Goal: Navigation & Orientation: Find specific page/section

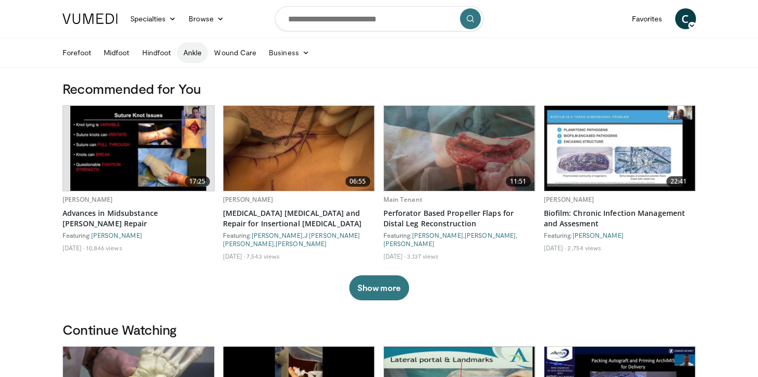
click at [193, 52] on link "Ankle" at bounding box center [192, 52] width 31 height 21
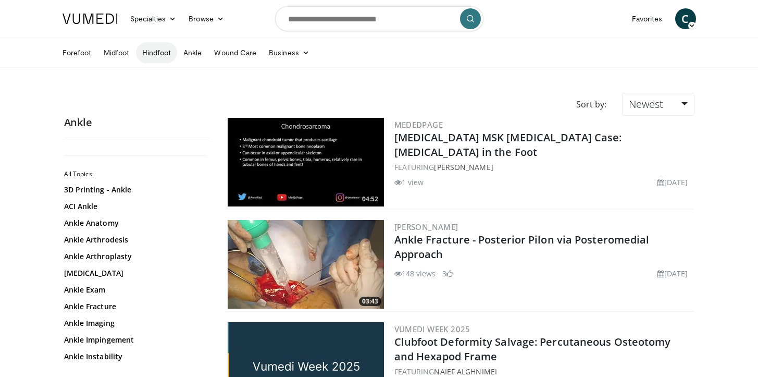
click at [157, 52] on link "Hindfoot" at bounding box center [157, 52] width 42 height 21
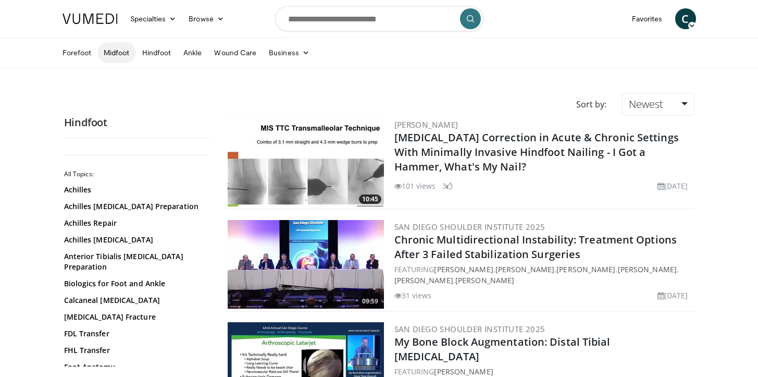
click at [123, 53] on link "Midfoot" at bounding box center [116, 52] width 39 height 21
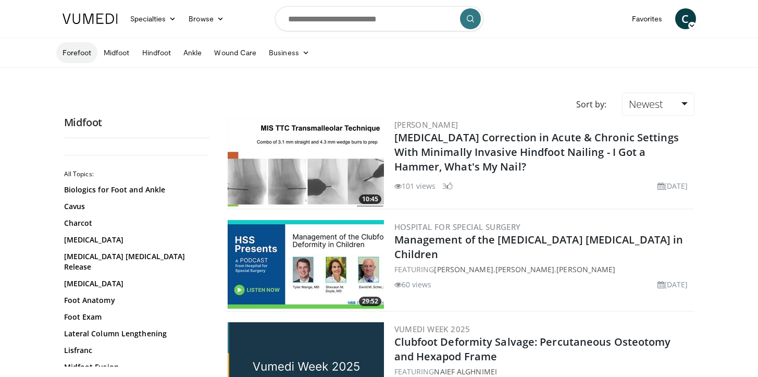
click at [82, 52] on link "Forefoot" at bounding box center [77, 52] width 42 height 21
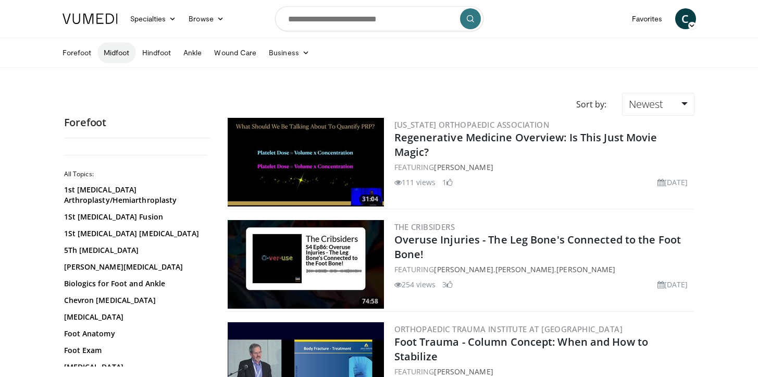
click at [123, 51] on link "Midfoot" at bounding box center [116, 52] width 39 height 21
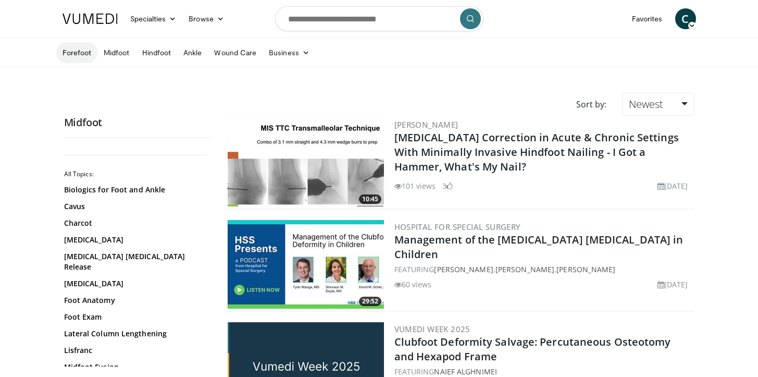
click at [90, 52] on link "Forefoot" at bounding box center [77, 52] width 42 height 21
